Goal: Task Accomplishment & Management: Manage account settings

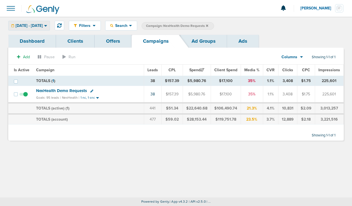
click at [38, 25] on span "[DATE] - [DATE]" at bounding box center [29, 26] width 27 height 4
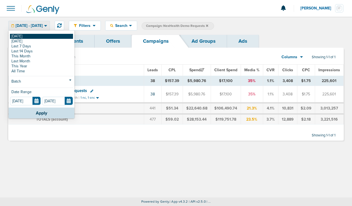
click at [26, 36] on link "[DATE]" at bounding box center [41, 36] width 63 height 5
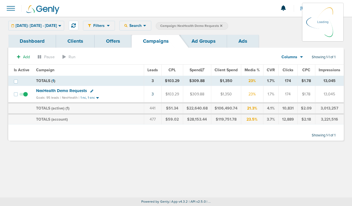
click at [223, 24] on icon at bounding box center [221, 25] width 2 height 3
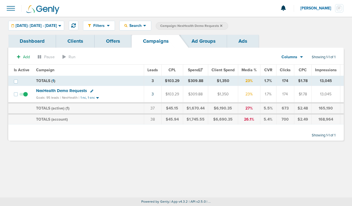
click at [223, 24] on icon at bounding box center [221, 25] width 2 height 3
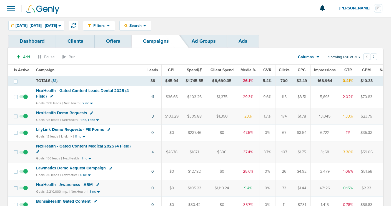
click at [7, 13] on span at bounding box center [11, 8] width 12 height 12
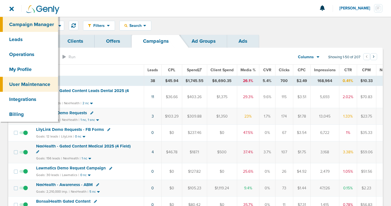
click at [30, 83] on link "User Maintenance" at bounding box center [29, 84] width 58 height 15
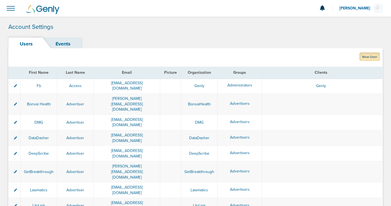
click at [365, 57] on link "New User" at bounding box center [370, 57] width 21 height 9
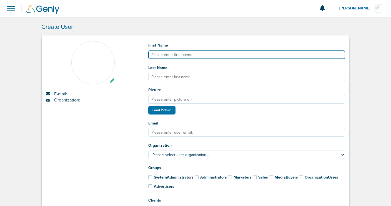
click at [175, 51] on input "First Name" at bounding box center [246, 55] width 197 height 9
click at [174, 56] on input "First Name" at bounding box center [246, 55] width 197 height 9
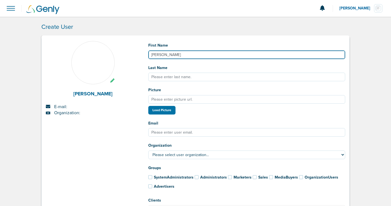
type input "[PERSON_NAME]"
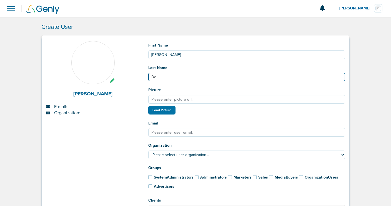
type input "De"
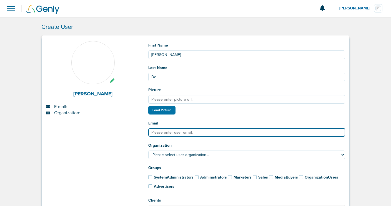
click at [155, 134] on input "Email" at bounding box center [246, 132] width 197 height 9
paste input "[PERSON_NAME] is inviting you to a scheduled Zoom meeting. Topic: [PERSON_NAME]…"
type input "[PERSON_NAME] is inviting you to a scheduled Zoom meeting. Topic: [PERSON_NAME]…"
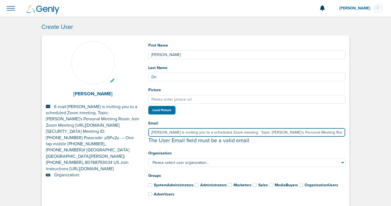
drag, startPoint x: 343, startPoint y: 134, endPoint x: 125, endPoint y: 113, distance: 218.3
click at [125, 113] on div "[PERSON_NAME] E-mail: [PERSON_NAME] is inviting you to a scheduled Zoom meeting…" at bounding box center [196, 135] width 308 height 188
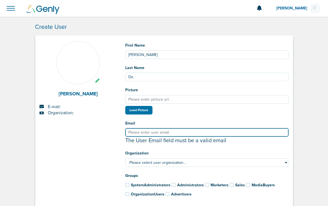
paste input "[PERSON_NAME][EMAIL_ADDRESS][PERSON_NAME][DOMAIN_NAME]"
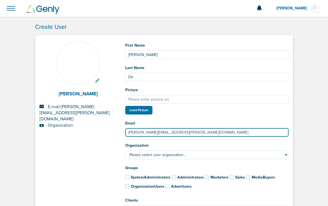
type input "[PERSON_NAME][EMAIL_ADDRESS][PERSON_NAME][DOMAIN_NAME]"
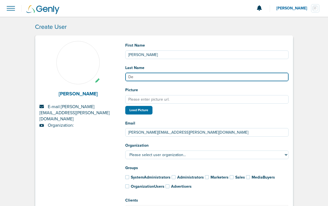
click at [151, 79] on input "De" at bounding box center [207, 77] width 164 height 9
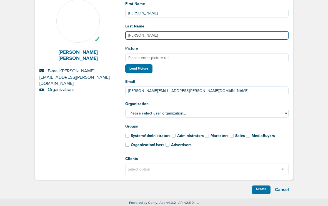
scroll to position [44, 0]
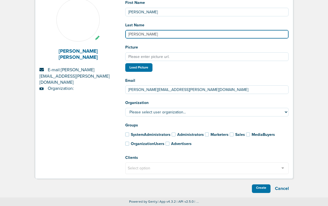
type input "[PERSON_NAME]"
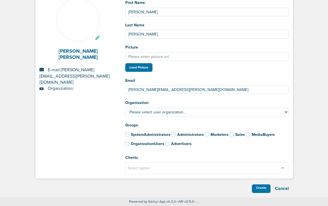
click at [168, 143] on span at bounding box center [168, 144] width 4 height 4
click at [160, 143] on input "Advertisers" at bounding box center [160, 143] width 0 height 0
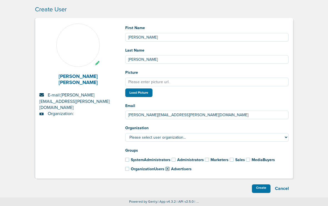
scroll to position [19, 0]
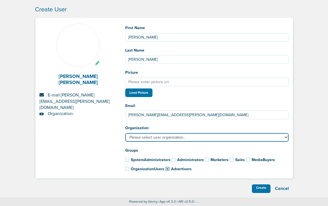
click at [165, 134] on select "Please select user organization... AcceptCare BonsaiHealth DataDasher DeepScrib…" at bounding box center [207, 137] width 164 height 9
select select "183"
click at [125, 133] on select "Please select user organization... AcceptCare BonsaiHealth DataDasher DeepScrib…" at bounding box center [207, 137] width 164 height 9
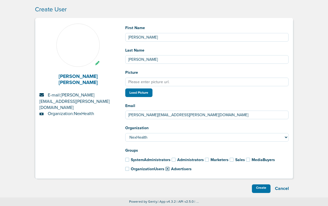
click at [98, 136] on div "[PERSON_NAME] [PERSON_NAME] E-mail: [PERSON_NAME][EMAIL_ADDRESS][PERSON_NAME][D…" at bounding box center [78, 101] width 86 height 155
click at [257, 191] on div "Create" at bounding box center [261, 189] width 19 height 9
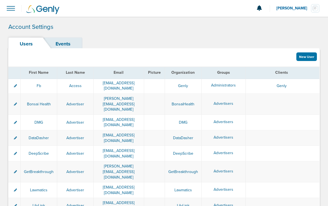
click at [8, 9] on span at bounding box center [11, 8] width 12 height 12
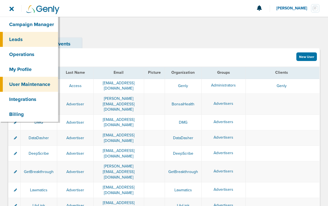
click at [30, 39] on link "Leads" at bounding box center [29, 39] width 58 height 15
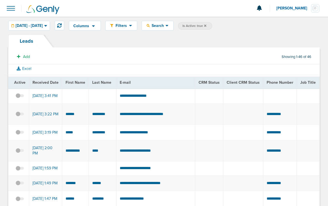
click at [10, 10] on span at bounding box center [11, 8] width 12 height 12
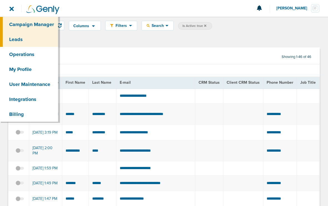
click at [21, 23] on link "Campaign Manager" at bounding box center [29, 24] width 58 height 15
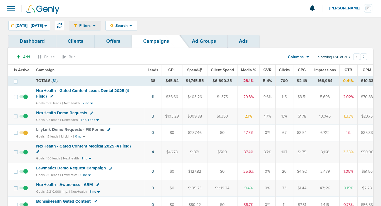
click at [93, 26] on span "Filters" at bounding box center [85, 25] width 16 height 5
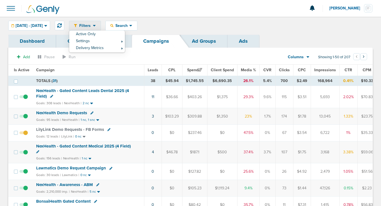
click at [181, 32] on div "Filters Active Only Settings Status Active Inactive Objectives MQL SQL Traffic …" at bounding box center [190, 26] width 381 height 18
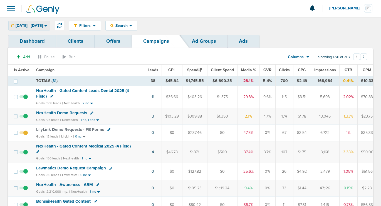
click at [43, 26] on span "[DATE] - [DATE]" at bounding box center [29, 26] width 27 height 4
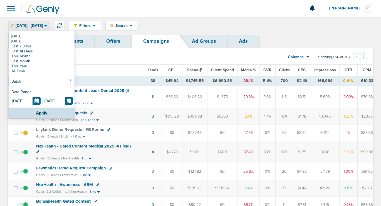
click at [43, 26] on span "[DATE] - [DATE]" at bounding box center [29, 26] width 27 height 4
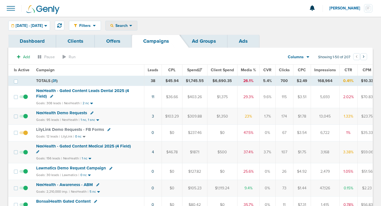
click at [129, 27] on span "Search" at bounding box center [121, 25] width 16 height 5
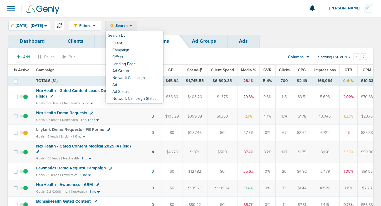
click at [129, 27] on span "Search" at bounding box center [121, 25] width 16 height 5
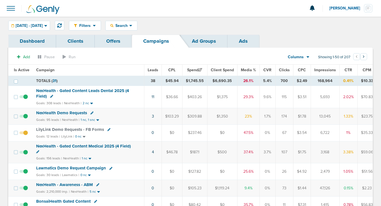
click at [66, 112] on span "NexHealth Demo Requests" at bounding box center [61, 113] width 51 height 5
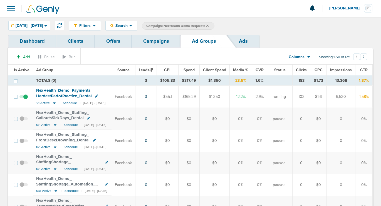
click at [140, 39] on link "Campaigns" at bounding box center [156, 41] width 49 height 13
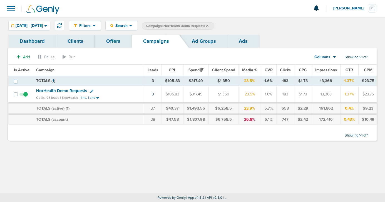
click at [208, 24] on icon at bounding box center [207, 25] width 2 height 3
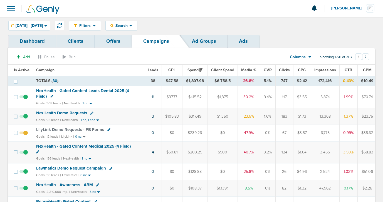
click at [56, 111] on span "NexHealth Demo Requests" at bounding box center [61, 113] width 51 height 5
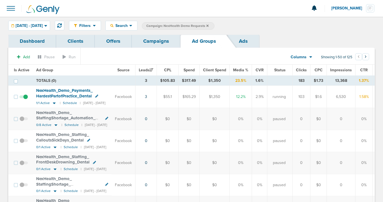
click at [98, 96] on icon at bounding box center [96, 96] width 3 height 3
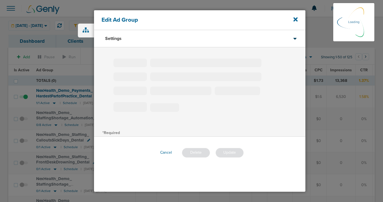
type input "NexHealth_Demo_Payments_HardestPartofPractice_Dental"
type input "240"
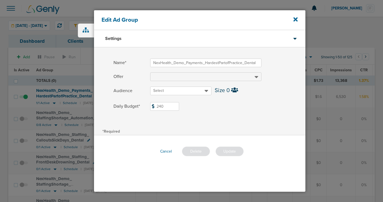
drag, startPoint x: 165, startPoint y: 108, endPoint x: 146, endPoint y: 106, distance: 18.2
click at [146, 106] on label "Daily Budget* 240 $240" at bounding box center [209, 106] width 192 height 9
type input "350"
click at [229, 153] on button "Update" at bounding box center [229, 152] width 28 height 10
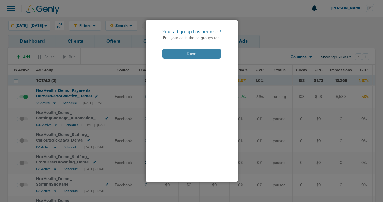
click at [184, 57] on button "Done" at bounding box center [191, 54] width 58 height 10
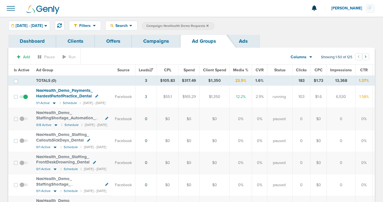
click at [153, 42] on link "Campaigns" at bounding box center [156, 41] width 49 height 13
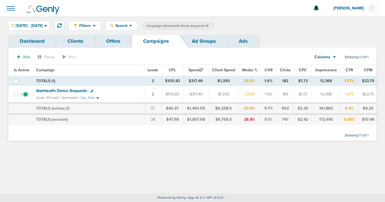
click at [90, 91] on icon at bounding box center [91, 91] width 3 height 3
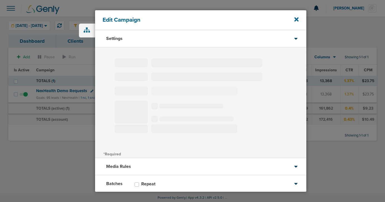
type input "NexHealth Demo Requests"
select select "Leads"
radio input "true"
select select "readWrite"
checkbox input "true"
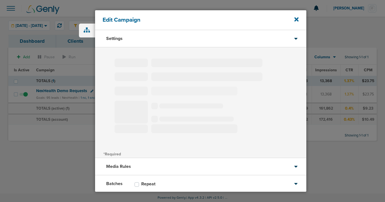
select select "1"
select select "2"
select select "3"
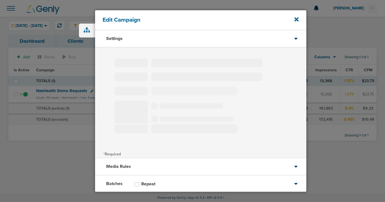
select select "4"
select select "6"
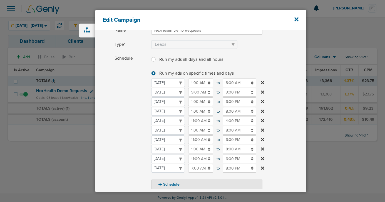
scroll to position [62, 0]
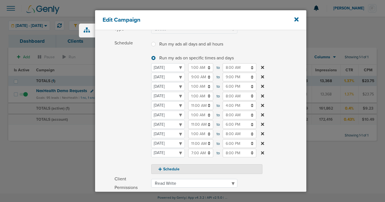
click at [231, 143] on input "6:00 PM" at bounding box center [240, 143] width 34 height 9
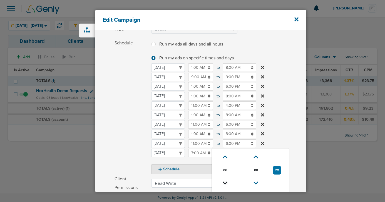
click at [224, 184] on icon at bounding box center [225, 183] width 5 height 3
type input "5:00 PM"
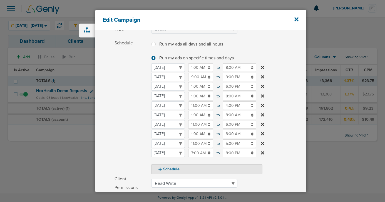
click at [121, 138] on span "Schedule" at bounding box center [130, 106] width 33 height 135
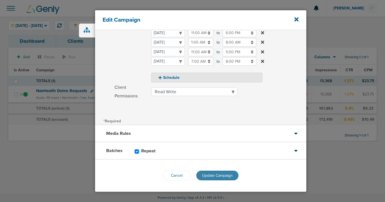
click at [219, 180] on button "Update Campaign" at bounding box center [217, 176] width 42 height 10
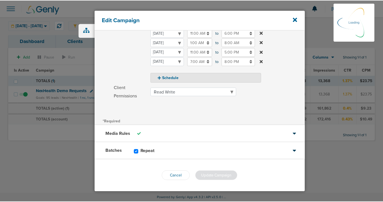
scroll to position [135, 0]
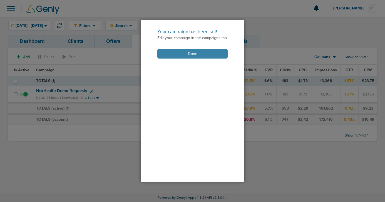
click at [183, 52] on button "Done" at bounding box center [192, 54] width 70 height 10
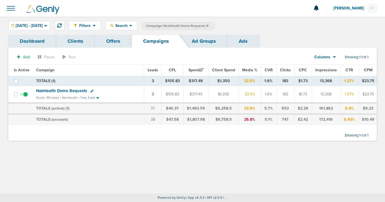
click at [208, 25] on icon at bounding box center [207, 25] width 2 height 3
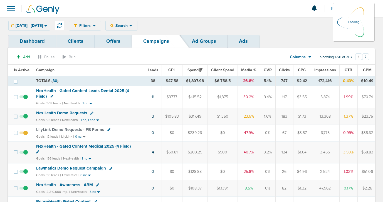
click at [135, 23] on div "Filters Active Only Settings Status Active Inactive Objectives MQL SQL Traffic …" at bounding box center [221, 26] width 305 height 10
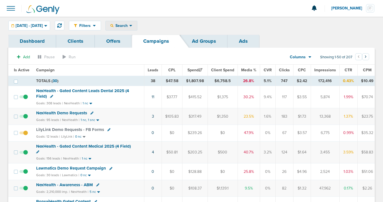
click at [129, 27] on span "Search" at bounding box center [121, 25] width 16 height 5
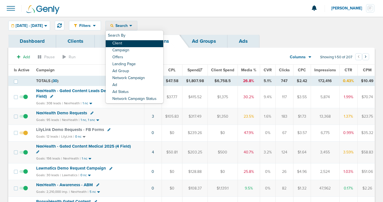
click at [143, 42] on link "Client" at bounding box center [135, 43] width 58 height 7
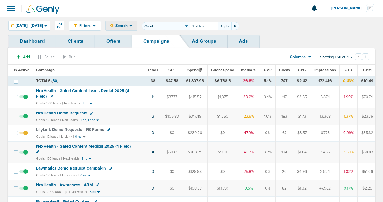
type input "NexHealth"
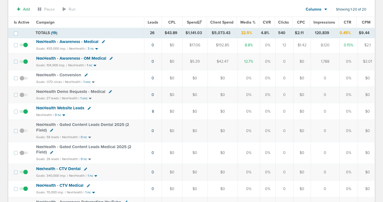
scroll to position [166, 0]
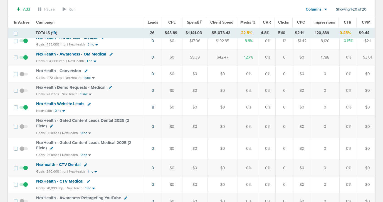
click at [71, 88] on span "NexHealth Demo Requests - Medical" at bounding box center [70, 87] width 69 height 5
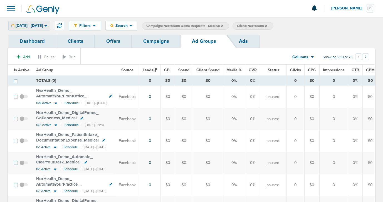
click at [43, 25] on span "[DATE] - [DATE]" at bounding box center [29, 26] width 27 height 4
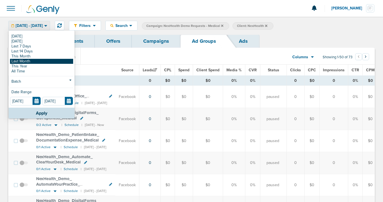
click at [37, 62] on link "Last Month" at bounding box center [41, 61] width 63 height 5
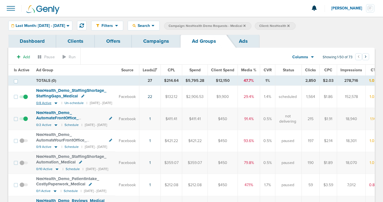
click at [56, 102] on icon at bounding box center [56, 103] width 6 height 5
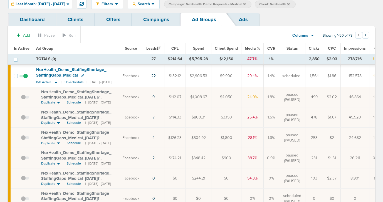
scroll to position [14, 0]
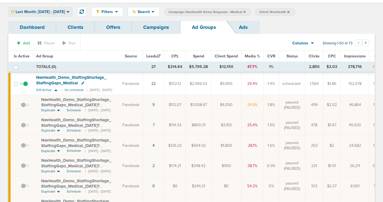
click at [44, 13] on span "Last Month: [DATE] - [DATE]" at bounding box center [40, 12] width 49 height 4
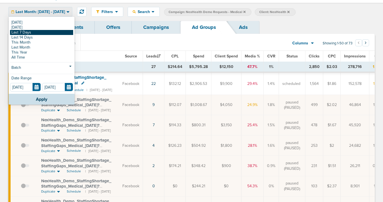
click at [44, 31] on link "Last 7 Days" at bounding box center [41, 32] width 63 height 5
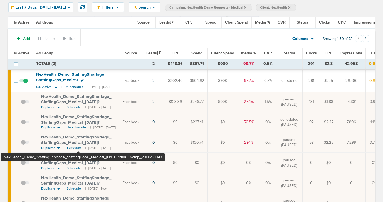
scroll to position [5, 0]
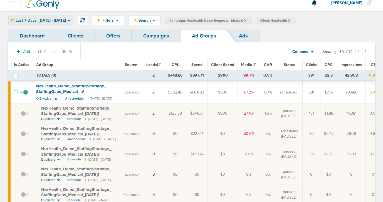
click at [60, 21] on span "Last 7 Days: [DATE] - [DATE]" at bounding box center [41, 21] width 50 height 4
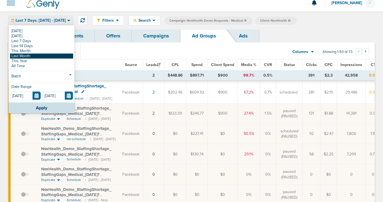
click at [53, 56] on link "Last Month" at bounding box center [41, 56] width 63 height 5
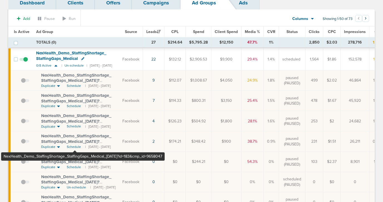
scroll to position [42, 0]
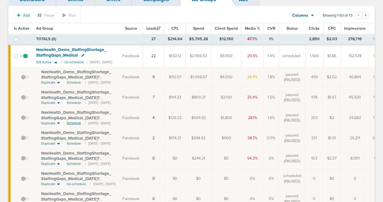
click at [75, 124] on span "Schedule" at bounding box center [74, 123] width 14 height 5
click at [55, 62] on icon at bounding box center [55, 63] width 3 height 2
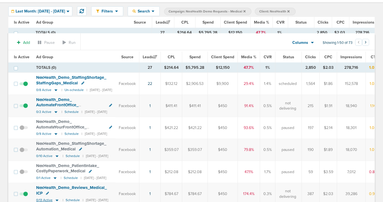
scroll to position [0, 0]
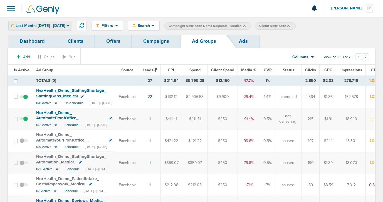
click at [55, 27] on span "Last Month: [DATE] - [DATE]" at bounding box center [40, 26] width 49 height 4
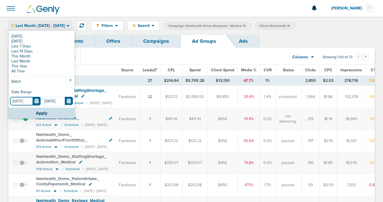
click at [33, 101] on input "[DATE]" at bounding box center [25, 101] width 31 height 9
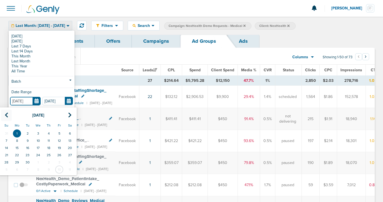
click at [3, 116] on th at bounding box center [6, 115] width 11 height 11
click at [28, 132] on td "1" at bounding box center [27, 133] width 11 height 7
type input "[DATE]"
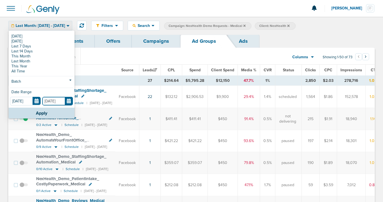
click at [68, 102] on input "[DATE]" at bounding box center [57, 101] width 31 height 9
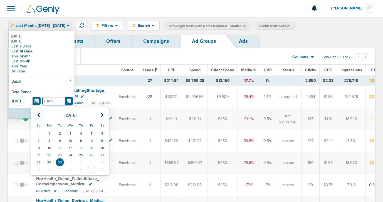
click at [39, 116] on icon at bounding box center [39, 116] width 4 height 6
drag, startPoint x: 79, startPoint y: 165, endPoint x: 77, endPoint y: 162, distance: 3.6
click at [79, 165] on td "31" at bounding box center [81, 162] width 11 height 7
type input "[DATE]"
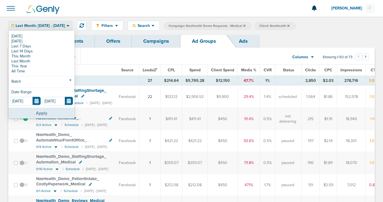
click at [55, 111] on button "Apply" at bounding box center [42, 113] width 66 height 11
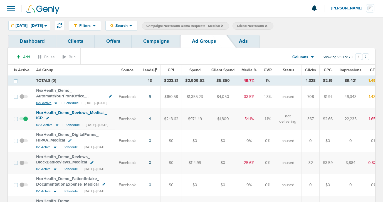
click at [55, 104] on icon at bounding box center [56, 103] width 6 height 5
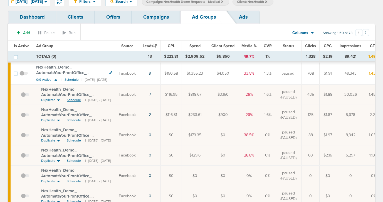
click at [72, 101] on span "Schedule" at bounding box center [74, 100] width 14 height 5
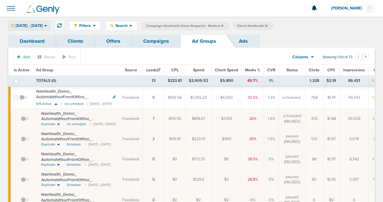
click at [43, 24] on span "[DATE] - [DATE]" at bounding box center [29, 26] width 27 height 4
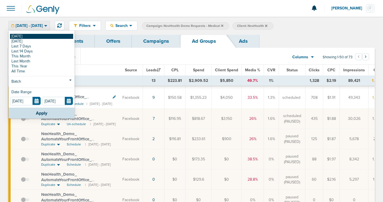
click at [44, 35] on link "[DATE]" at bounding box center [41, 36] width 63 height 5
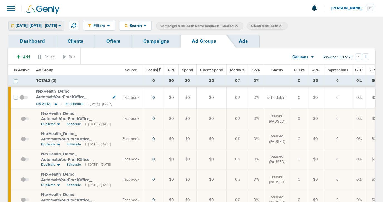
click at [51, 30] on div "[DATE]: [DATE] - [DATE]" at bounding box center [36, 25] width 55 height 9
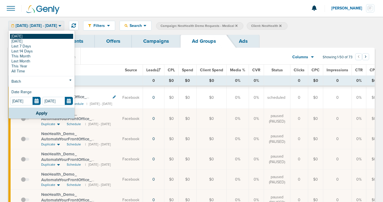
click at [46, 38] on link "[DATE]" at bounding box center [41, 36] width 63 height 5
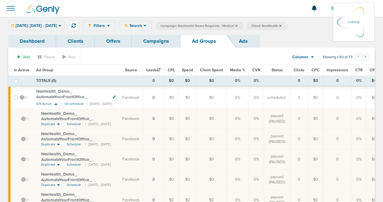
click at [158, 43] on link "Campaigns" at bounding box center [156, 41] width 49 height 13
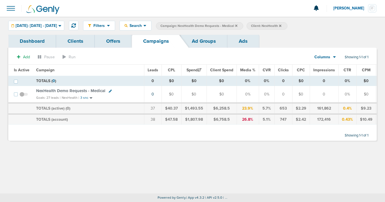
click at [109, 91] on icon at bounding box center [110, 91] width 3 height 3
select select
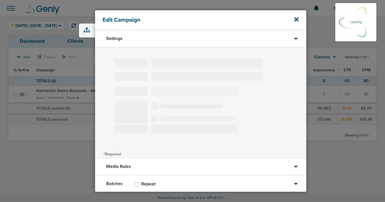
type input "NexHealth Demo Requests - Medical"
select select "Leads"
radio input "true"
select select "readOnly"
checkbox input "true"
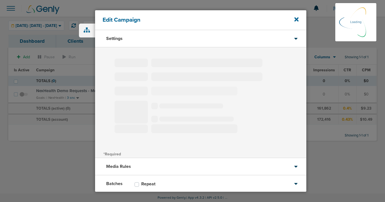
select select "1"
select select "2"
select select "3"
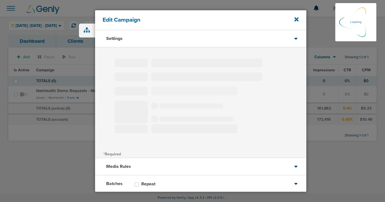
select select "4"
select select "6"
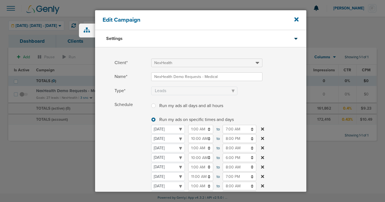
scroll to position [153, 0]
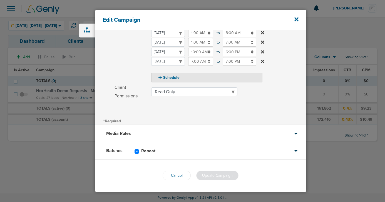
click at [185, 153] on div "Batches Repeat" at bounding box center [200, 151] width 211 height 17
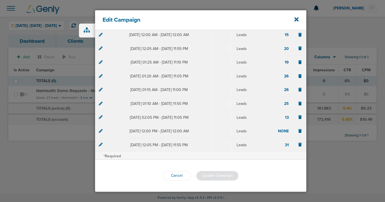
scroll to position [134, 0]
click at [295, 19] on icon at bounding box center [296, 19] width 4 height 6
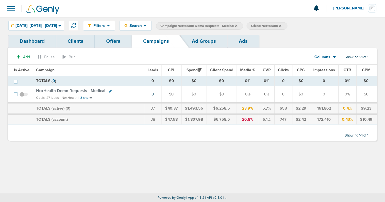
click at [110, 92] on icon at bounding box center [110, 91] width 3 height 3
select select
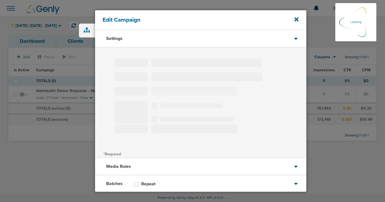
type input "NexHealth Demo Requests - Medical"
select select "Leads"
radio input "true"
select select "readOnly"
checkbox input "true"
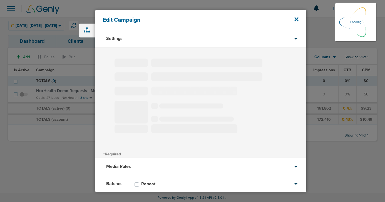
select select "1"
select select "2"
select select "3"
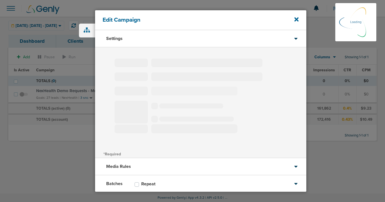
select select "4"
select select "6"
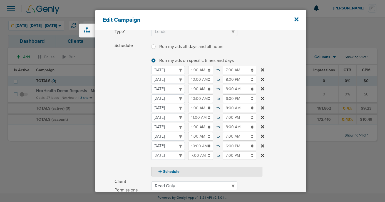
scroll to position [61, 0]
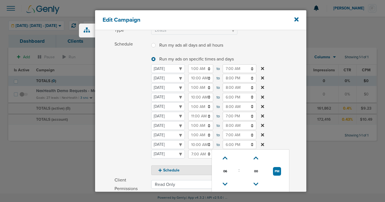
click at [233, 144] on input "6:00 PM" at bounding box center [240, 145] width 34 height 9
click at [225, 181] on link at bounding box center [225, 184] width 10 height 9
type input "4:00 PM"
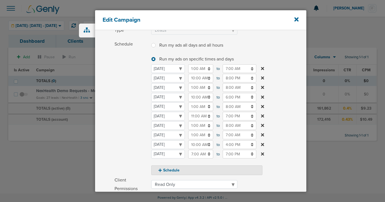
click at [125, 135] on span "Schedule" at bounding box center [130, 107] width 33 height 135
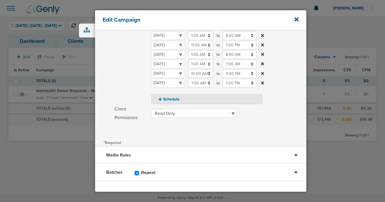
scroll to position [153, 0]
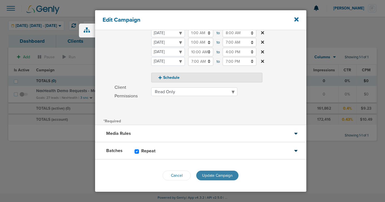
click at [208, 176] on span "Update Campaign" at bounding box center [217, 175] width 31 height 5
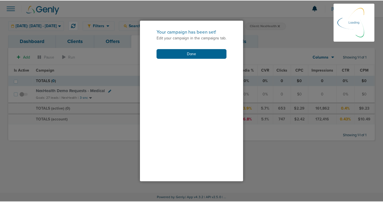
scroll to position [135, 0]
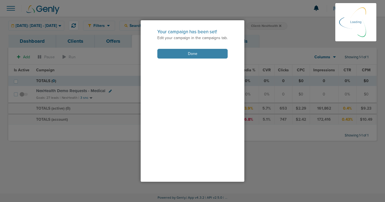
click at [205, 50] on button "Done" at bounding box center [192, 54] width 70 height 10
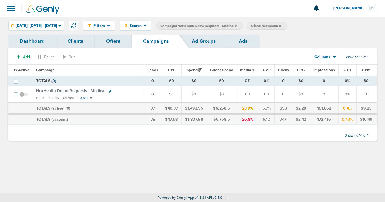
click at [23, 97] on span at bounding box center [23, 97] width 8 height 0
click at [24, 96] on input "checkbox" at bounding box center [24, 96] width 0 height 0
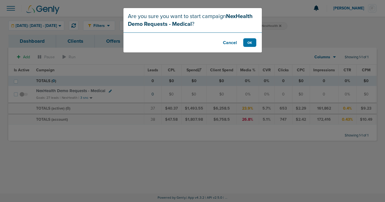
click at [245, 49] on footer "Cancel OK" at bounding box center [192, 43] width 138 height 20
click at [250, 41] on button "OK" at bounding box center [249, 42] width 13 height 9
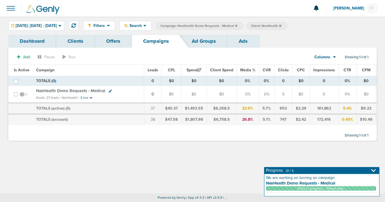
click at [60, 90] on span "NexHealth Demo Requests - Medical" at bounding box center [70, 90] width 69 height 5
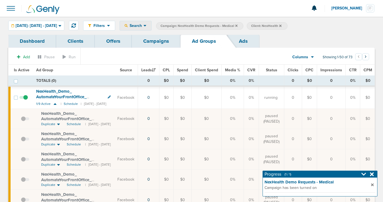
click at [143, 28] on div "Search" at bounding box center [135, 25] width 31 height 9
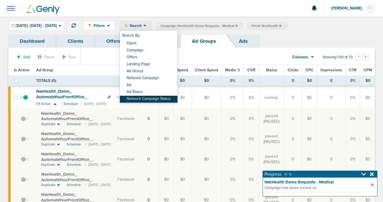
click at [155, 97] on link "Network Campaign Status" at bounding box center [149, 99] width 58 height 7
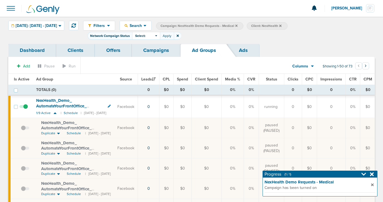
click at [160, 32] on div "Select:" at bounding box center [146, 36] width 28 height 8
click at [158, 60] on label "Scheduled" at bounding box center [146, 59] width 23 height 5
click at [141, 57] on input "Scheduled" at bounding box center [141, 57] width 0 height 0
click at [174, 36] on button "Apply" at bounding box center [167, 36] width 14 height 8
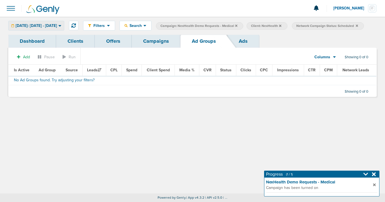
click at [57, 25] on span "[DATE]: [DATE] - [DATE]" at bounding box center [36, 26] width 41 height 4
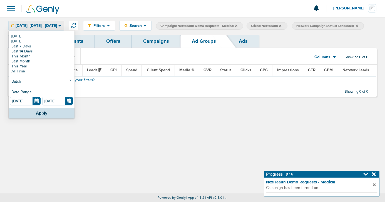
click at [103, 146] on div "Filters Active Only Settings Status Active Inactive Objectives MQL SQL Traffic …" at bounding box center [192, 105] width 385 height 177
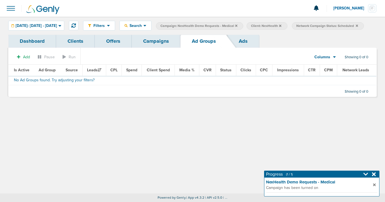
click at [358, 25] on icon at bounding box center [357, 25] width 2 height 2
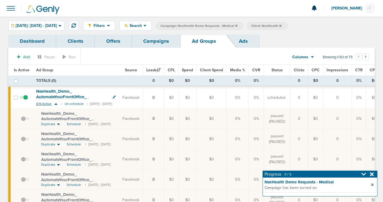
click at [54, 104] on icon at bounding box center [55, 104] width 3 height 2
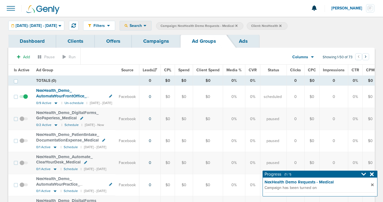
click at [143, 25] on span "Search" at bounding box center [136, 25] width 16 height 5
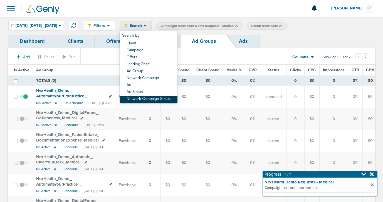
click at [157, 98] on link "Network Campaign Status" at bounding box center [149, 99] width 58 height 7
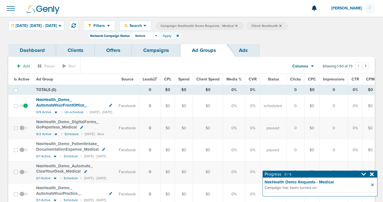
click at [145, 34] on span "Select:" at bounding box center [140, 36] width 10 height 5
click at [155, 60] on label "Scheduled" at bounding box center [146, 59] width 23 height 5
click at [141, 57] on input "Scheduled" at bounding box center [141, 57] width 0 height 0
click at [174, 36] on button "Apply" at bounding box center [167, 36] width 14 height 8
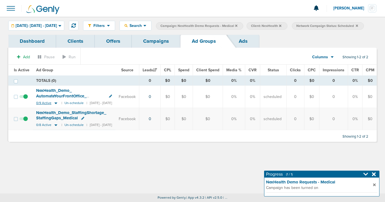
click at [57, 103] on icon at bounding box center [56, 103] width 6 height 5
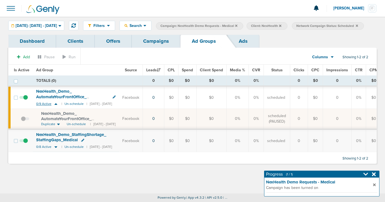
click at [55, 103] on icon at bounding box center [56, 104] width 6 height 5
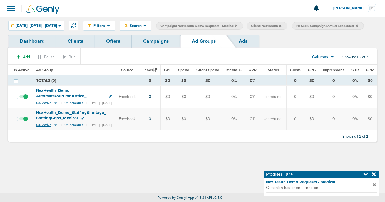
click at [54, 126] on icon at bounding box center [56, 125] width 6 height 5
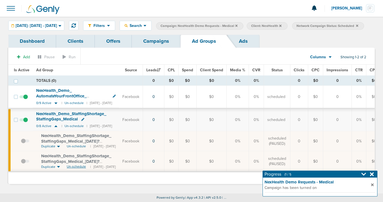
click at [70, 169] on span "Un-schedule" at bounding box center [76, 167] width 19 height 5
click at [156, 48] on link "Campaigns" at bounding box center [156, 41] width 49 height 13
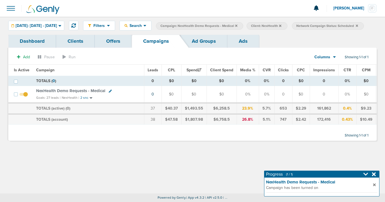
click at [237, 25] on icon at bounding box center [236, 25] width 2 height 2
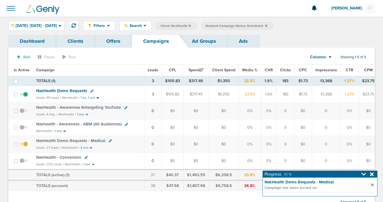
click at [267, 24] on icon at bounding box center [266, 25] width 2 height 3
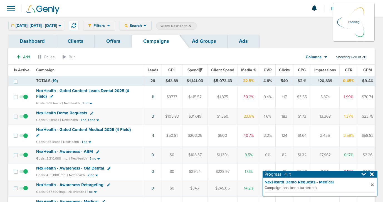
click at [191, 26] on icon at bounding box center [189, 25] width 2 height 2
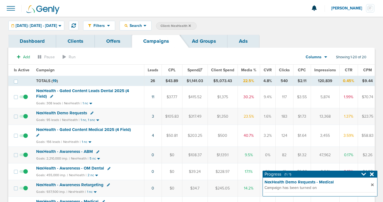
click at [191, 26] on icon at bounding box center [189, 25] width 2 height 2
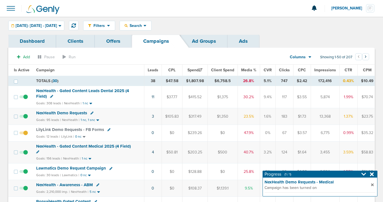
click at [371, 173] on icon at bounding box center [372, 175] width 4 height 6
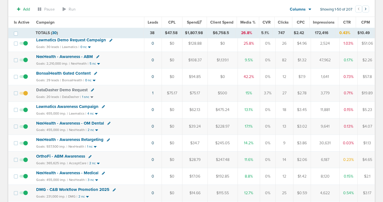
scroll to position [140, 0]
